Goal: Transaction & Acquisition: Purchase product/service

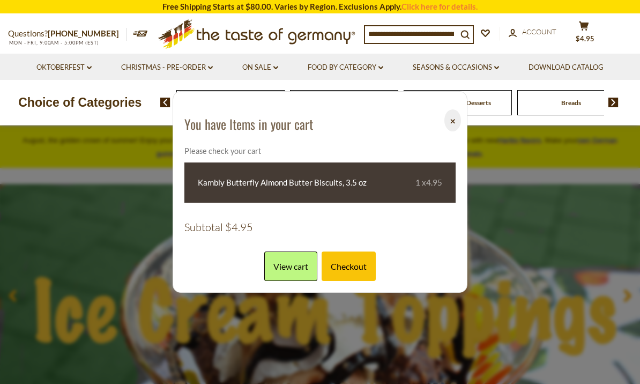
click at [584, 39] on button "cart $4.95" at bounding box center [584, 34] width 32 height 27
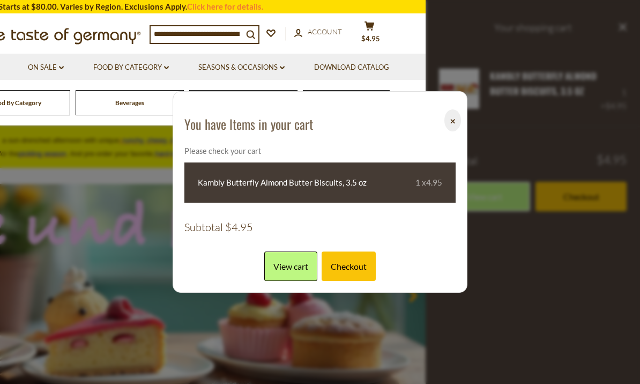
click at [291, 265] on link "View cart" at bounding box center [290, 265] width 53 height 29
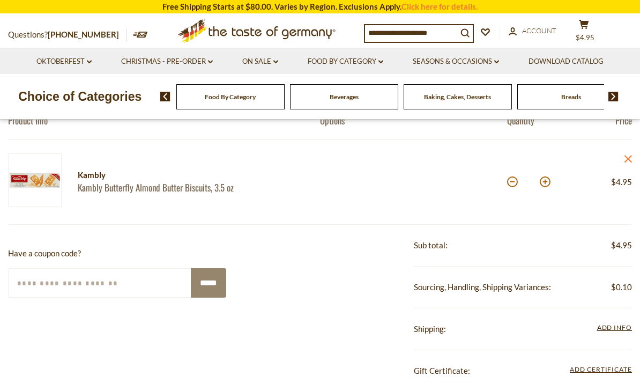
scroll to position [113, 0]
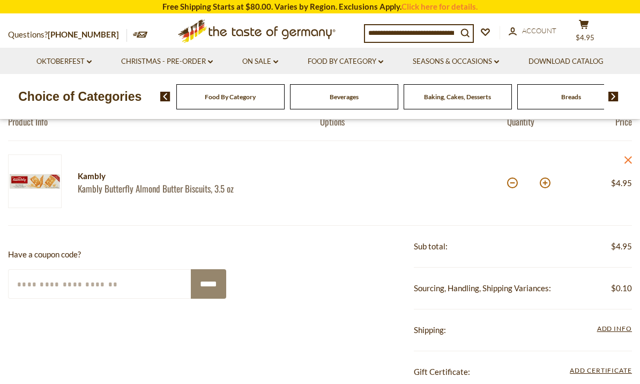
click at [436, 33] on input at bounding box center [411, 32] width 92 height 15
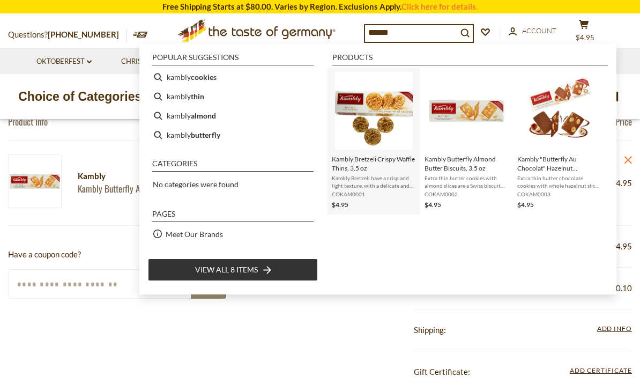
type input "******"
click at [380, 110] on img "Kambly Bretzeli Crispy Waffle Thins, 3.5 oz" at bounding box center [374, 111] width 78 height 78
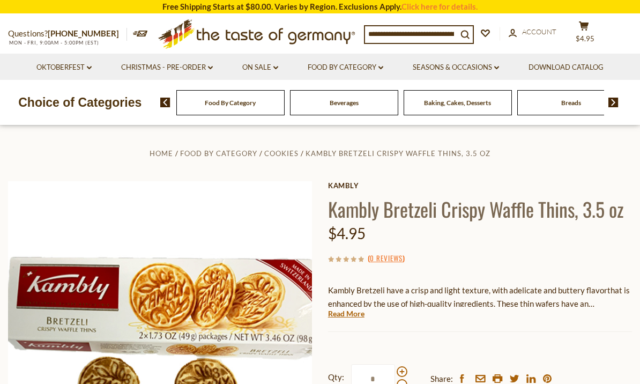
click at [343, 213] on h1 "Kambly Bretzeli Crispy Waffle Thins, 3.5 oz" at bounding box center [480, 209] width 304 height 24
click at [524, 251] on div "( 0 Reviews )" at bounding box center [480, 257] width 304 height 13
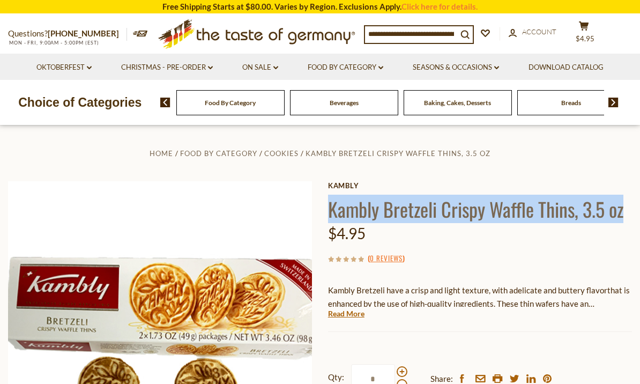
copy h1 "Kambly Bretzeli Crispy Waffle Thins, 3.5 oz"
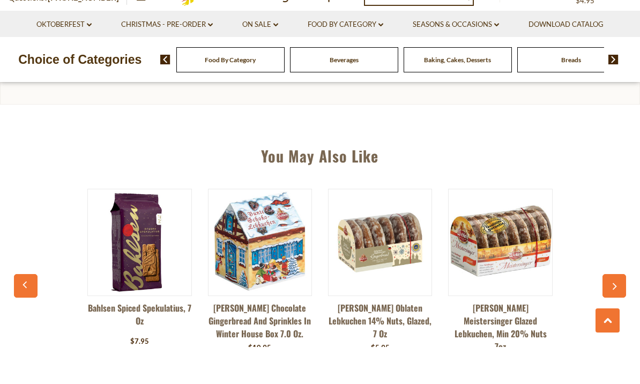
scroll to position [709, 0]
click at [612, 319] on icon "button" at bounding box center [614, 323] width 7 height 8
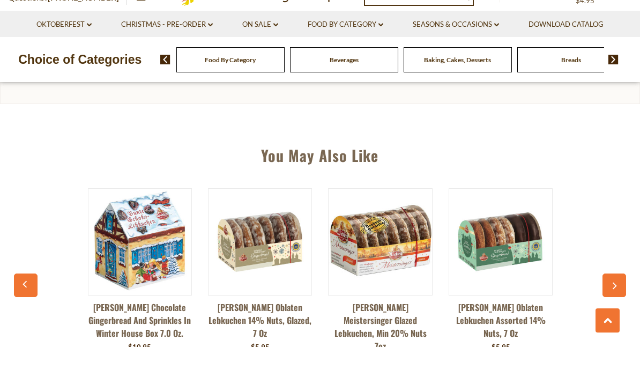
scroll to position [747, 0]
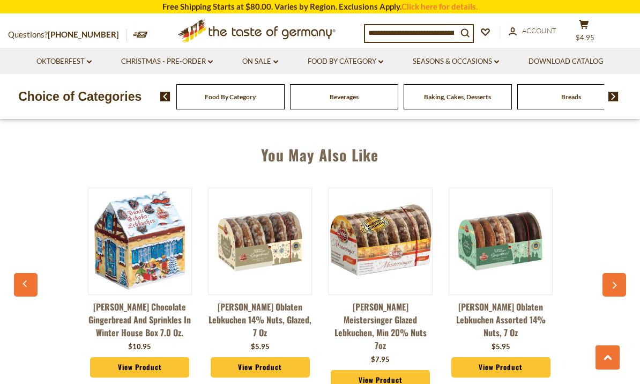
click at [617, 281] on icon "button" at bounding box center [614, 285] width 7 height 8
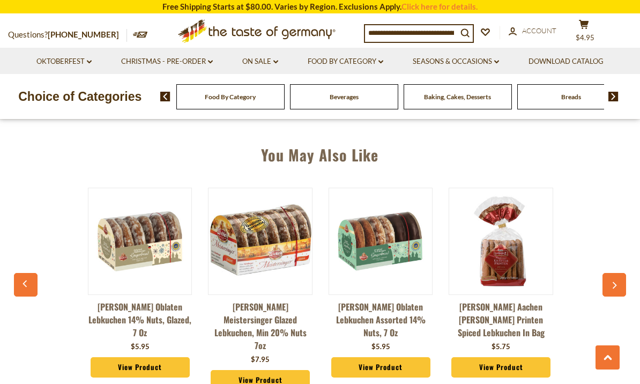
click at [611, 282] on button "button" at bounding box center [615, 285] width 24 height 24
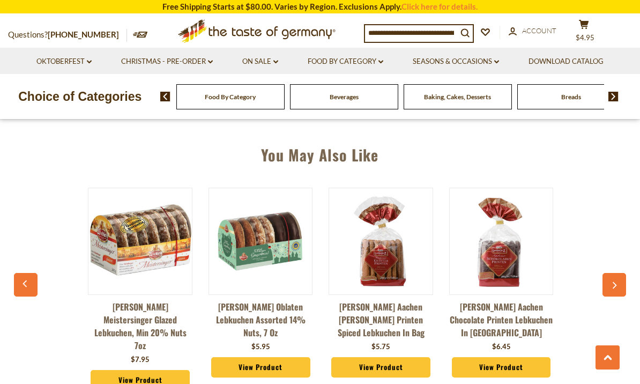
click at [612, 281] on icon "button" at bounding box center [614, 285] width 7 height 8
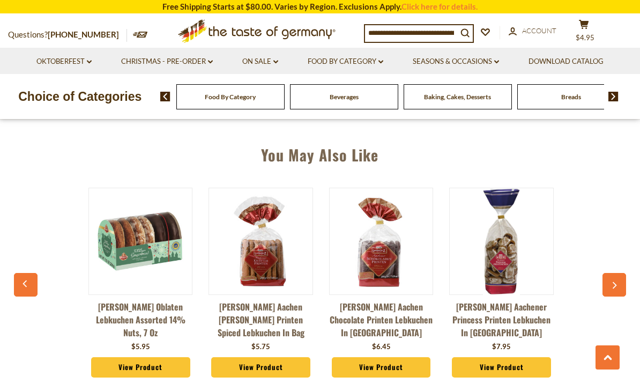
click at [611, 281] on button "button" at bounding box center [615, 285] width 24 height 24
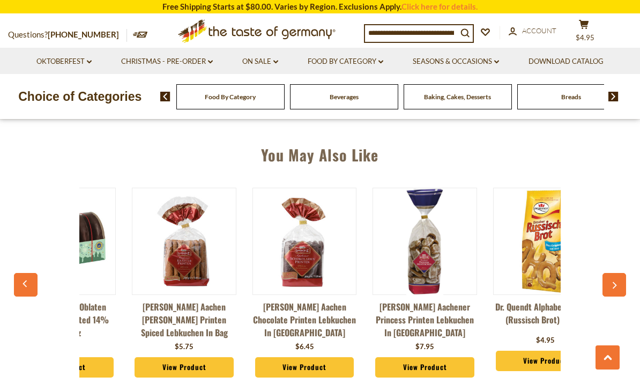
scroll to position [0, 600]
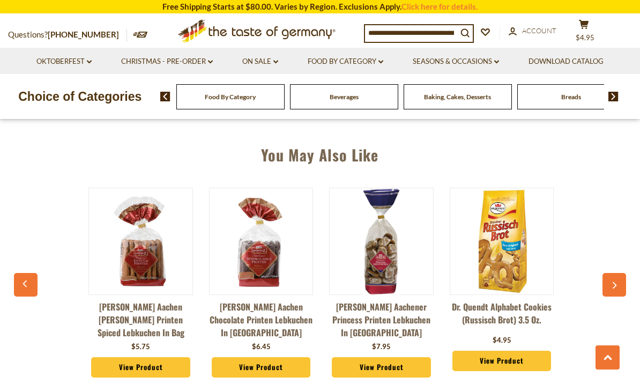
click at [612, 281] on icon "button" at bounding box center [614, 285] width 7 height 8
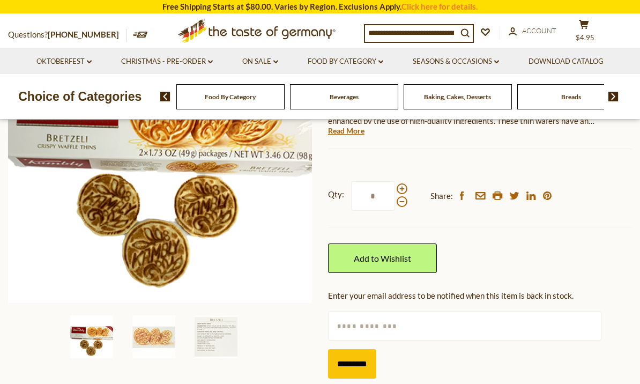
scroll to position [228, 0]
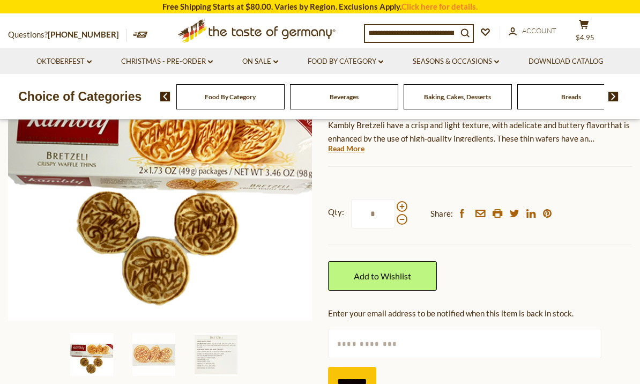
click at [402, 202] on span at bounding box center [402, 206] width 11 height 11
click at [395, 202] on input "*" at bounding box center [373, 213] width 44 height 29
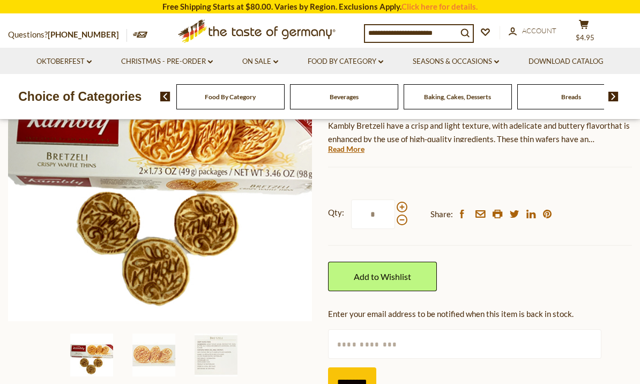
click at [404, 205] on span at bounding box center [402, 207] width 11 height 11
click at [395, 205] on input "*" at bounding box center [373, 213] width 44 height 29
click at [405, 203] on span at bounding box center [402, 207] width 11 height 11
click at [395, 203] on input "*" at bounding box center [373, 213] width 44 height 29
click at [404, 202] on span at bounding box center [402, 207] width 11 height 11
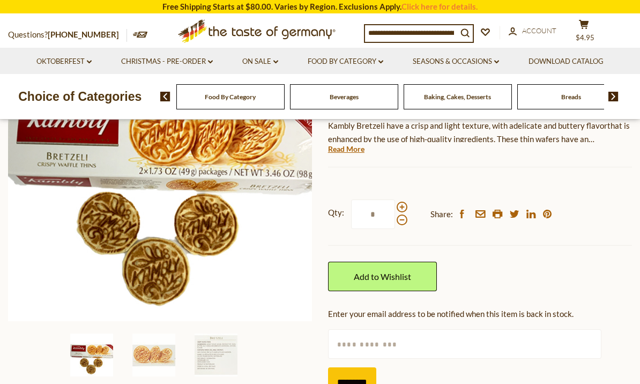
click at [395, 202] on input "*" at bounding box center [373, 213] width 44 height 29
click at [406, 202] on span at bounding box center [402, 207] width 11 height 11
click at [395, 202] on input "*" at bounding box center [373, 213] width 44 height 29
type input "**"
click at [424, 276] on link "Add to Wishlist" at bounding box center [382, 276] width 109 height 29
